Goal: Task Accomplishment & Management: Use online tool/utility

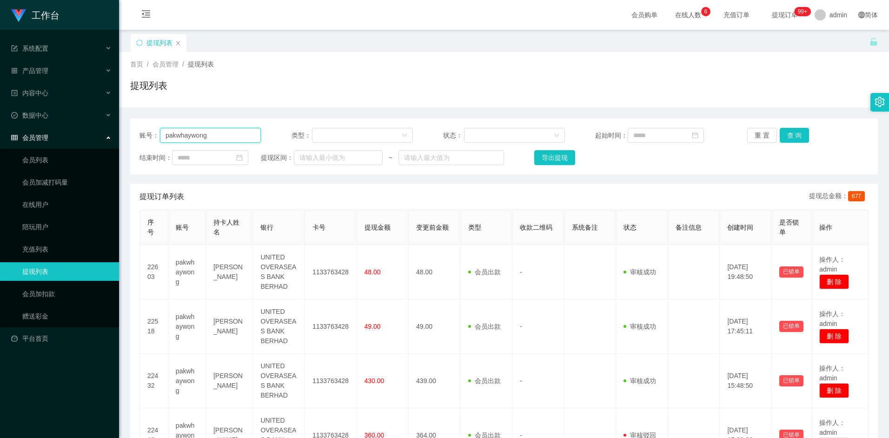
click at [232, 134] on input "pakwhaywong" at bounding box center [210, 135] width 101 height 15
paste input "shiguanghua"
type input "shiguanghua"
click at [788, 135] on button "查 询" at bounding box center [795, 135] width 30 height 15
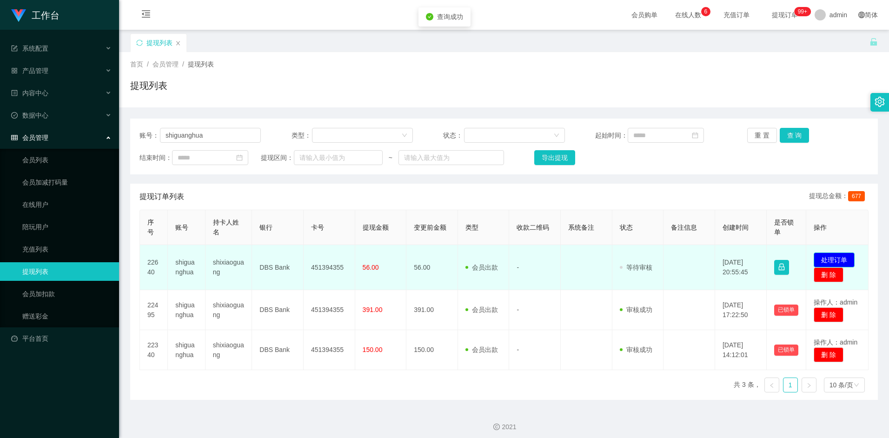
click at [823, 258] on button "处理订单" at bounding box center [834, 260] width 41 height 15
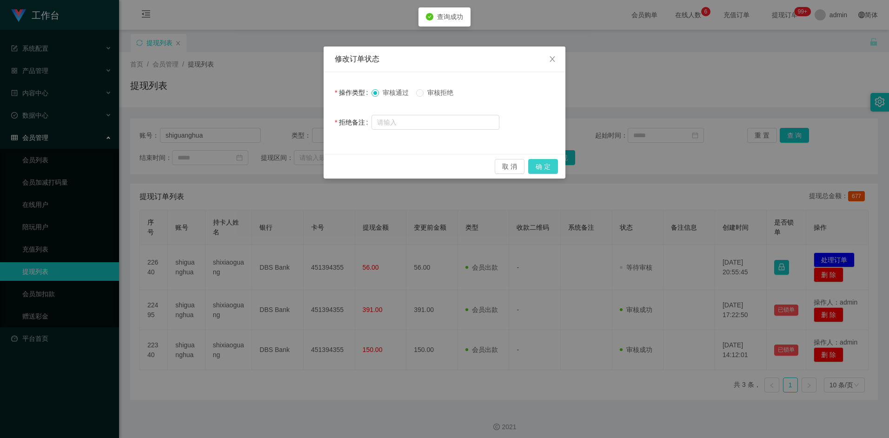
click at [550, 166] on button "确 定" at bounding box center [543, 166] width 30 height 15
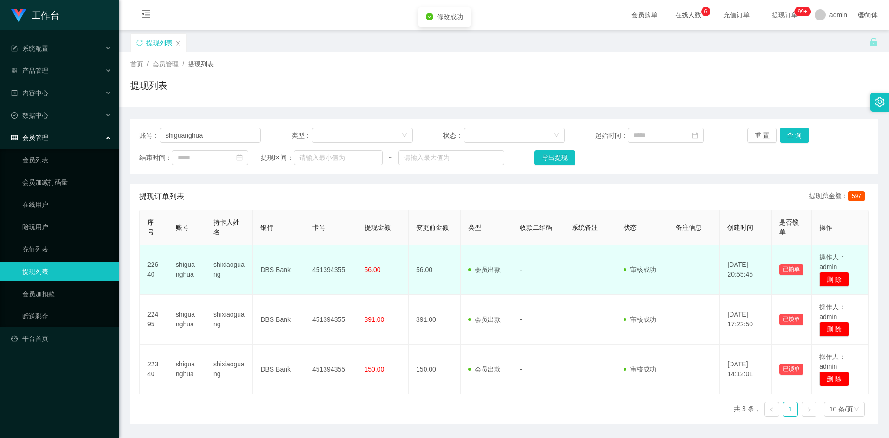
click at [331, 271] on td "451394355" at bounding box center [331, 270] width 52 height 50
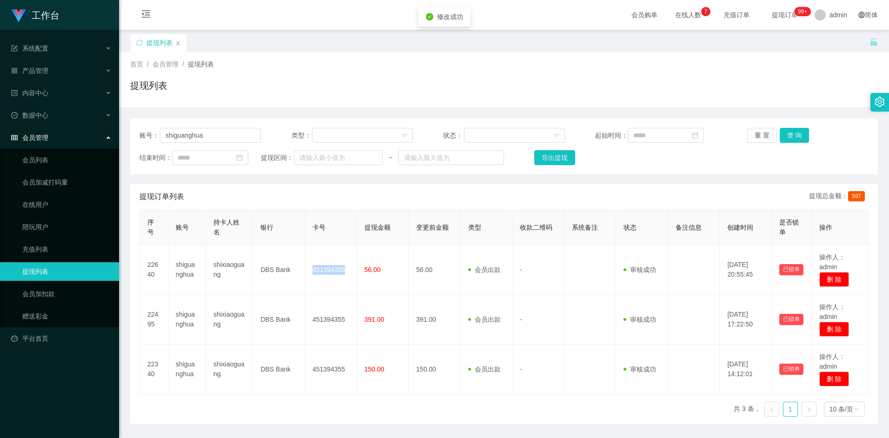
copy td "451394355"
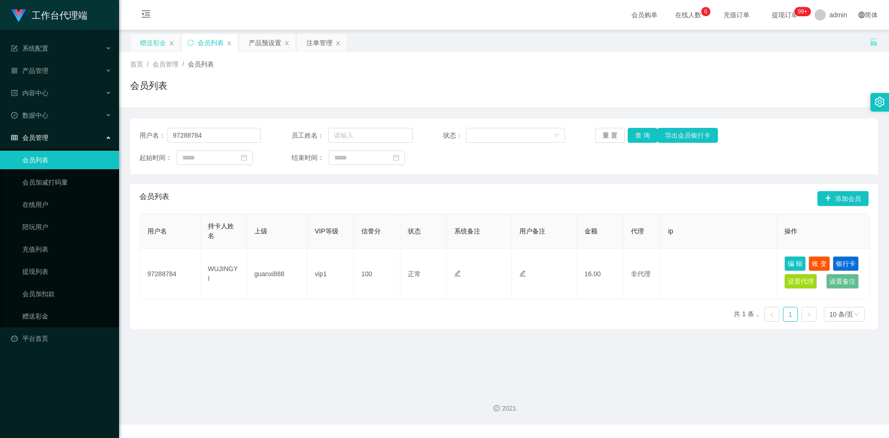
click at [156, 41] on div "赠送彩金" at bounding box center [153, 43] width 26 height 18
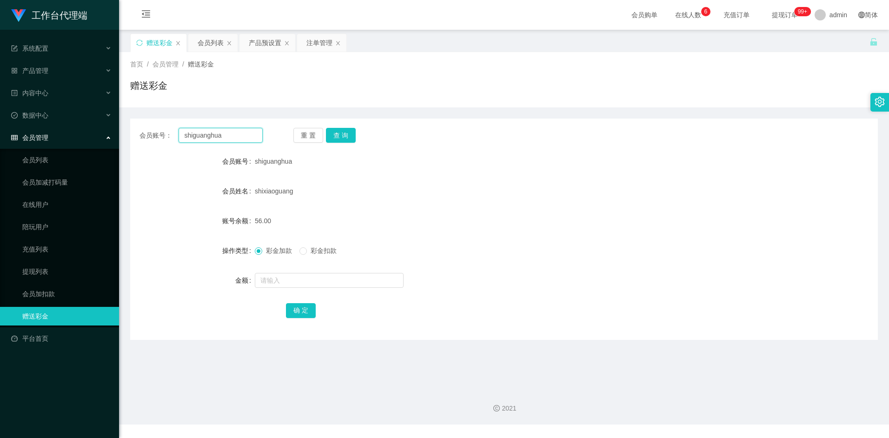
click at [230, 134] on input "shiguanghua" at bounding box center [221, 135] width 84 height 15
paste input "pakwhaywong"
type input "pakwhaywong"
click at [340, 133] on button "查 询" at bounding box center [341, 135] width 30 height 15
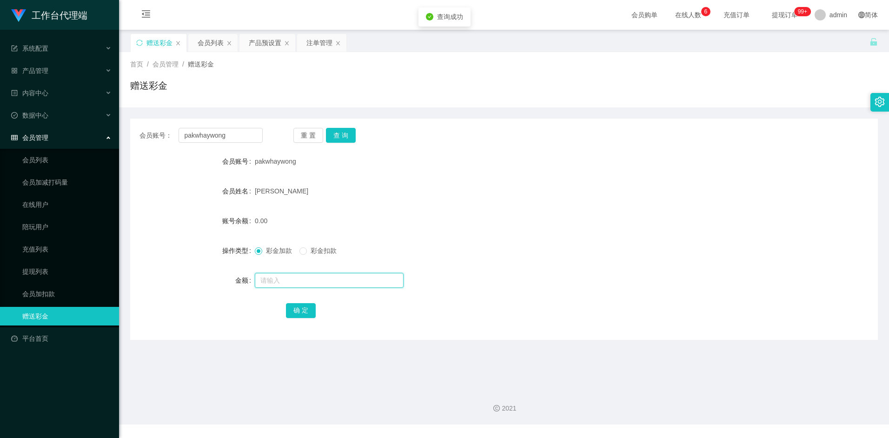
click at [276, 283] on input "text" at bounding box center [329, 280] width 149 height 15
type input "8"
drag, startPoint x: 299, startPoint y: 308, endPoint x: 370, endPoint y: 288, distance: 73.9
click at [299, 308] on button "确 定" at bounding box center [301, 310] width 30 height 15
click at [644, 157] on div "pakwhaywong" at bounding box center [473, 161] width 436 height 19
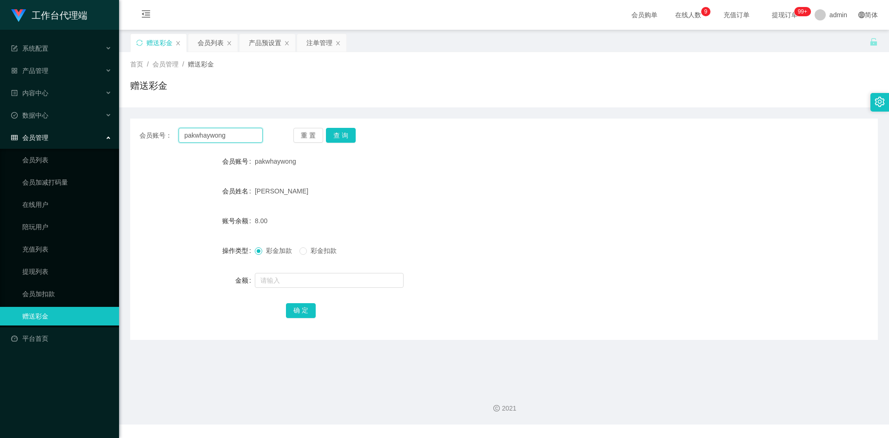
click at [234, 138] on input "pakwhaywong" at bounding box center [221, 135] width 84 height 15
click at [234, 137] on input "pakwhaywong" at bounding box center [221, 135] width 84 height 15
paste input "shiguanghua"
type input "shiguanghua"
click at [347, 135] on button "查 询" at bounding box center [341, 135] width 30 height 15
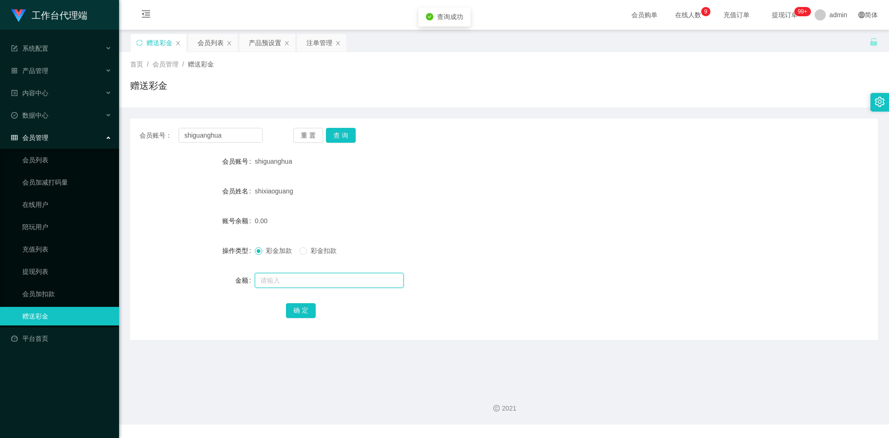
click at [295, 283] on input "text" at bounding box center [329, 280] width 149 height 15
type input "8"
click at [304, 316] on button "确 定" at bounding box center [301, 310] width 30 height 15
click at [243, 141] on input "shiguanghua" at bounding box center [221, 135] width 84 height 15
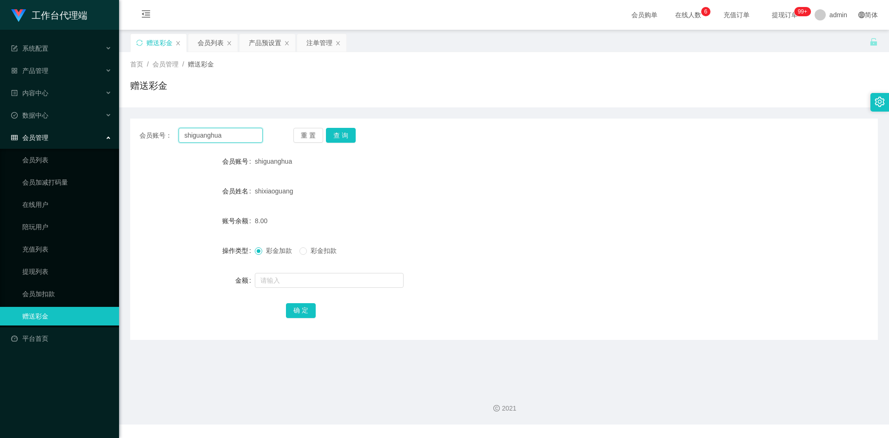
paste input "pakwhaywong"
type input "pakwhaywong"
drag, startPoint x: 341, startPoint y: 137, endPoint x: 342, endPoint y: 147, distance: 9.9
click at [341, 137] on button "查 询" at bounding box center [341, 135] width 30 height 15
click at [301, 281] on input "text" at bounding box center [329, 280] width 149 height 15
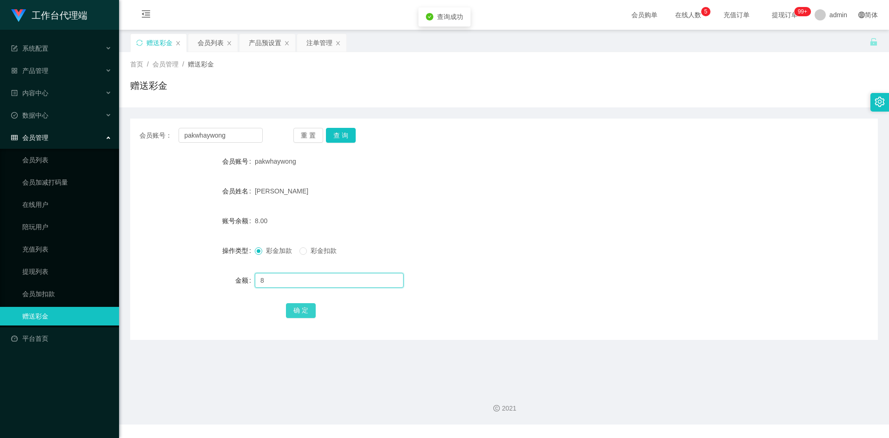
type input "8"
click at [299, 303] on button "确 定" at bounding box center [301, 310] width 30 height 15
click at [249, 132] on input "pakwhaywong" at bounding box center [221, 135] width 84 height 15
paste input "shiguanghua"
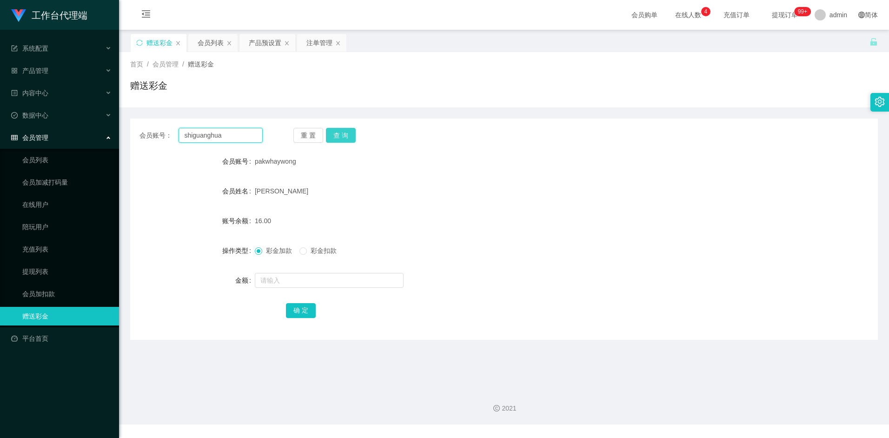
type input "shiguanghua"
click at [340, 135] on button "查 询" at bounding box center [341, 135] width 30 height 15
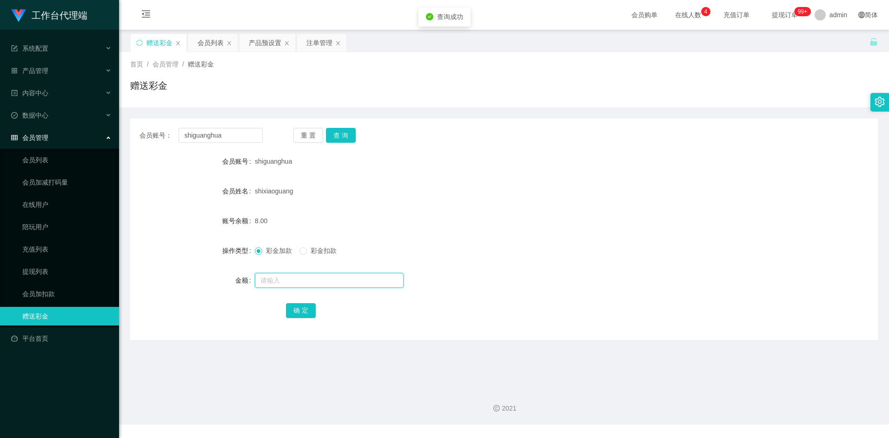
click at [288, 283] on input "text" at bounding box center [329, 280] width 149 height 15
type input "8"
click at [294, 311] on button "确 定" at bounding box center [301, 310] width 30 height 15
click at [672, 96] on div "赠送彩金" at bounding box center [504, 89] width 748 height 21
click at [230, 137] on input "shiguanghua" at bounding box center [221, 135] width 84 height 15
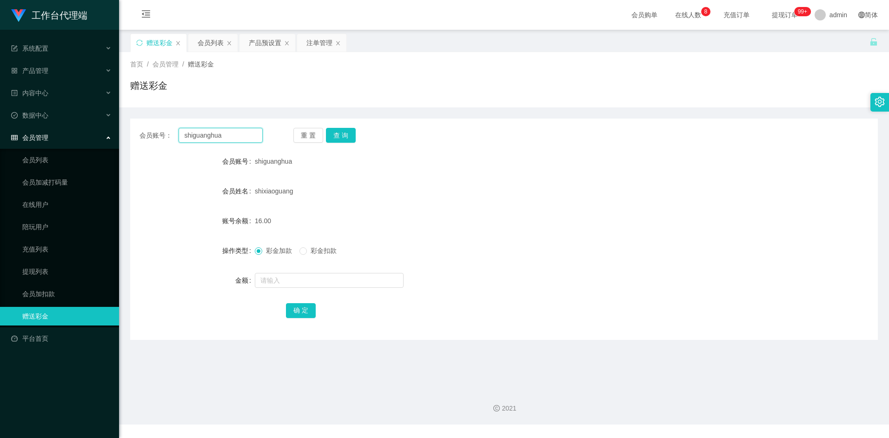
click at [230, 137] on input "shiguanghua" at bounding box center [221, 135] width 84 height 15
paste input "pakwhaywong"
type input "pakwhaywong"
click at [339, 134] on button "查 询" at bounding box center [341, 135] width 30 height 15
click at [281, 280] on input "text" at bounding box center [329, 280] width 149 height 15
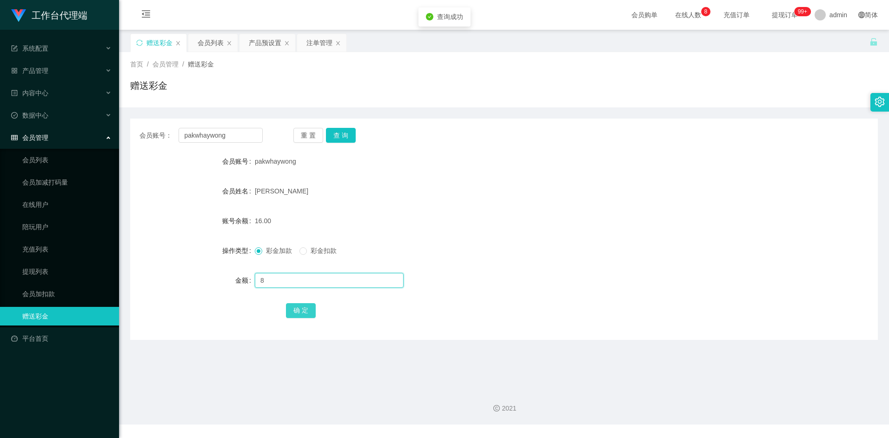
type input "8"
click at [306, 311] on button "确 定" at bounding box center [301, 310] width 30 height 15
click at [570, 226] on div "24.00" at bounding box center [473, 221] width 436 height 19
click at [532, 164] on div "pakwhaywong" at bounding box center [473, 161] width 436 height 19
click at [241, 131] on input "pakwhaywong" at bounding box center [221, 135] width 84 height 15
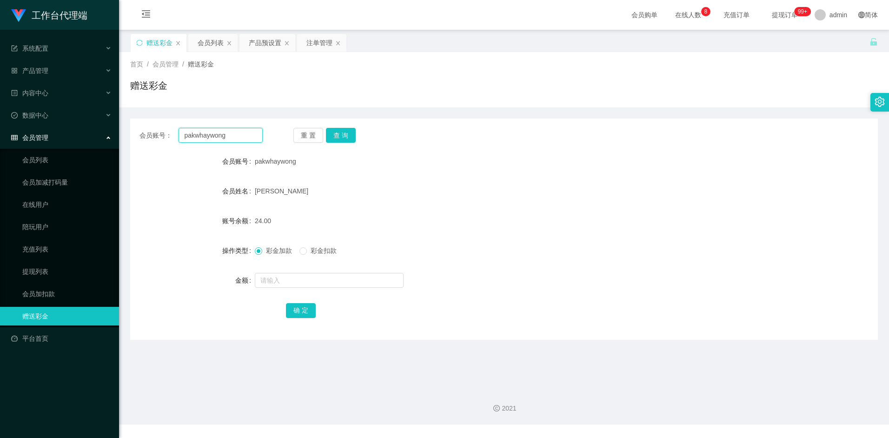
click at [241, 131] on input "pakwhaywong" at bounding box center [221, 135] width 84 height 15
paste input "shiguanghua"
type input "shiguanghua"
click at [286, 280] on input "text" at bounding box center [329, 280] width 149 height 15
type input "8"
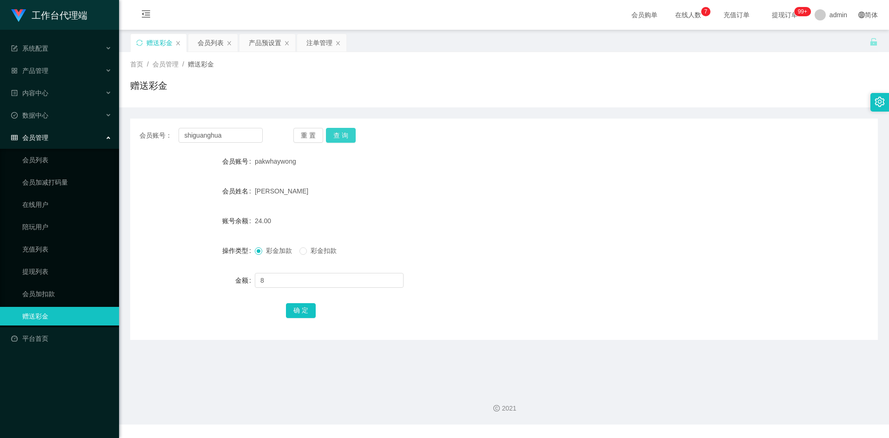
click at [340, 134] on button "查 询" at bounding box center [341, 135] width 30 height 15
click at [340, 134] on div "重 置 查 询" at bounding box center [355, 135] width 123 height 15
click at [277, 285] on input "text" at bounding box center [329, 280] width 149 height 15
type input "8"
click at [303, 316] on button "确 定" at bounding box center [301, 310] width 30 height 15
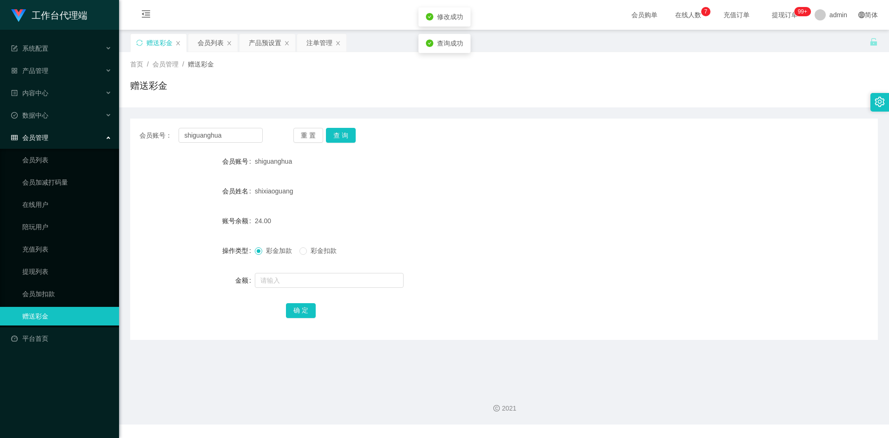
click at [561, 239] on form "会员账号 shiguanghua 会员姓名 shixiaoguang 账号余额 24.00 操作类型 彩金加款 彩金扣款 金额 确 定" at bounding box center [504, 235] width 748 height 167
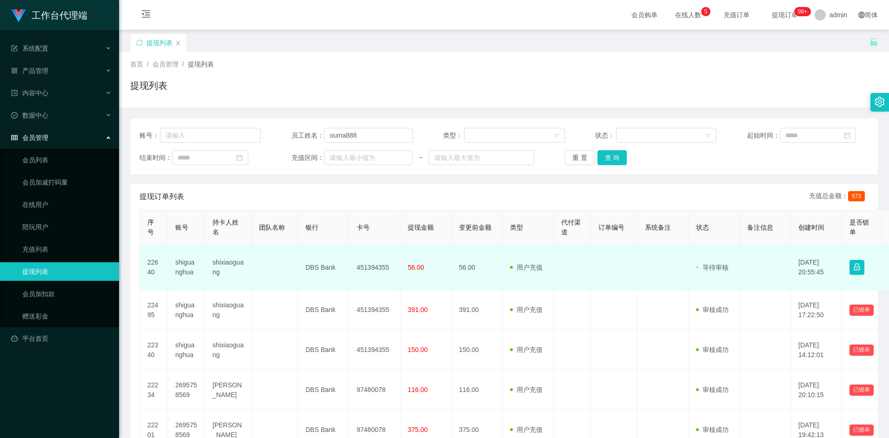
click at [189, 264] on td "shiguanghua" at bounding box center [186, 267] width 37 height 45
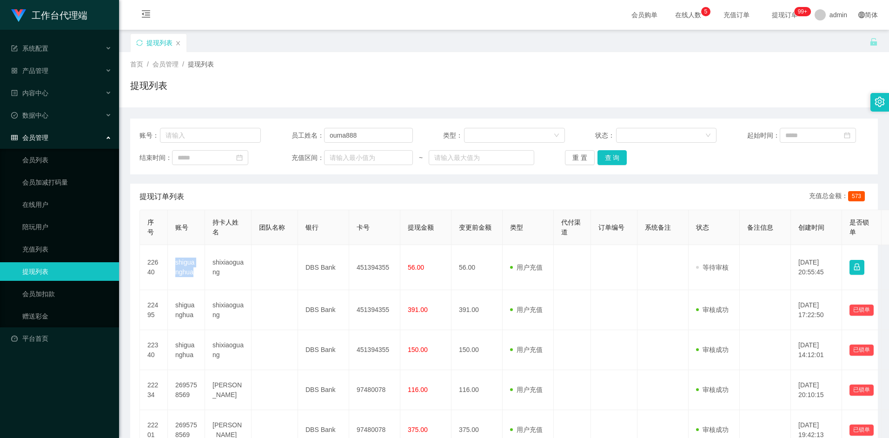
copy td "shiguanghua"
